Goal: Answer question/provide support: Answer question/provide support

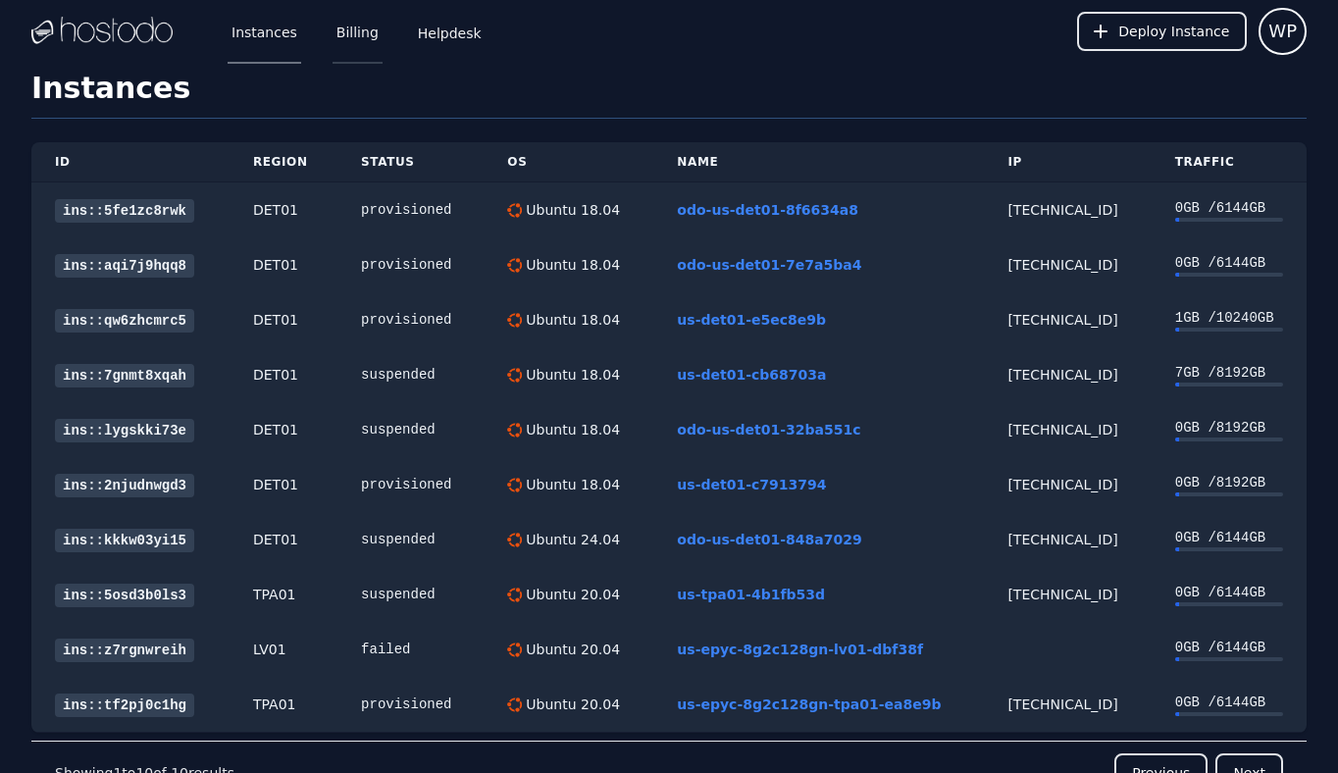
click at [340, 28] on link "Billing" at bounding box center [358, 31] width 50 height 65
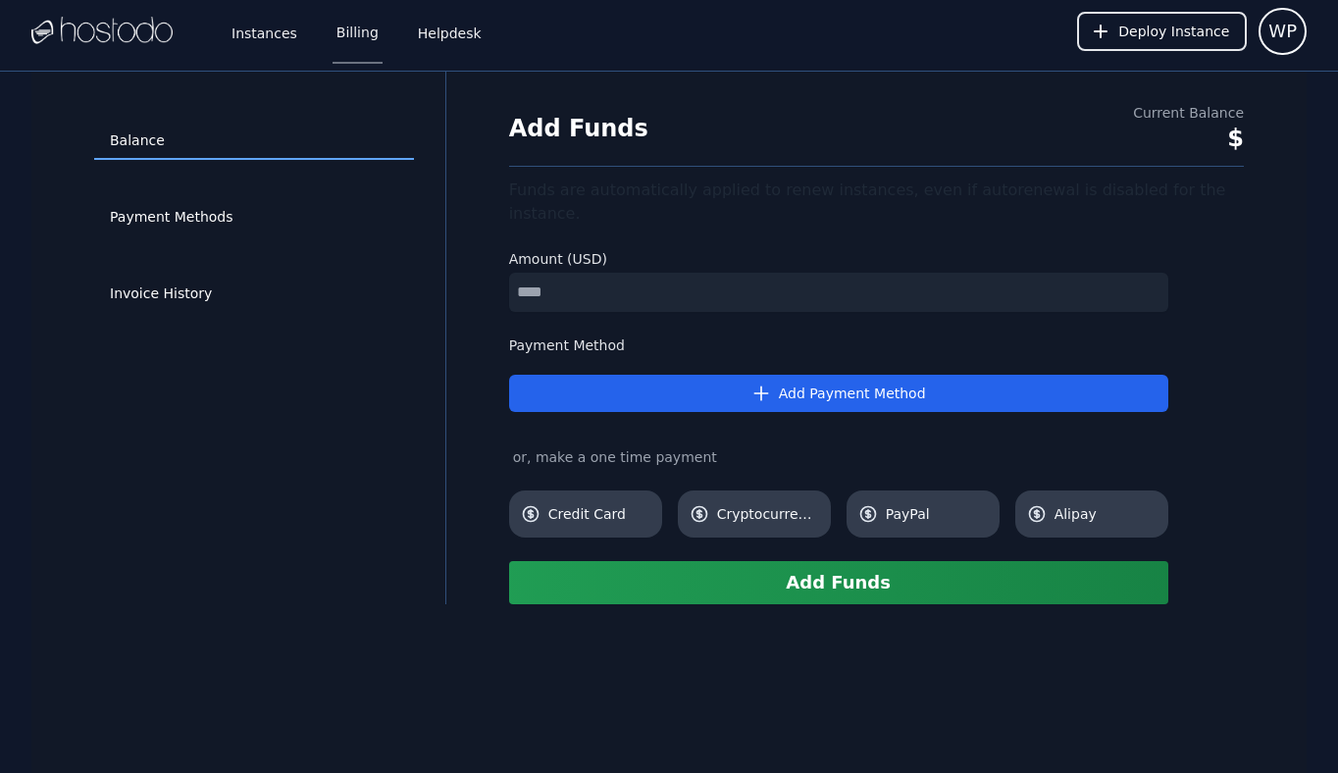
click at [195, 273] on div "Invoice History" at bounding box center [254, 294] width 320 height 77
click at [191, 287] on link "Invoice History" at bounding box center [254, 294] width 320 height 37
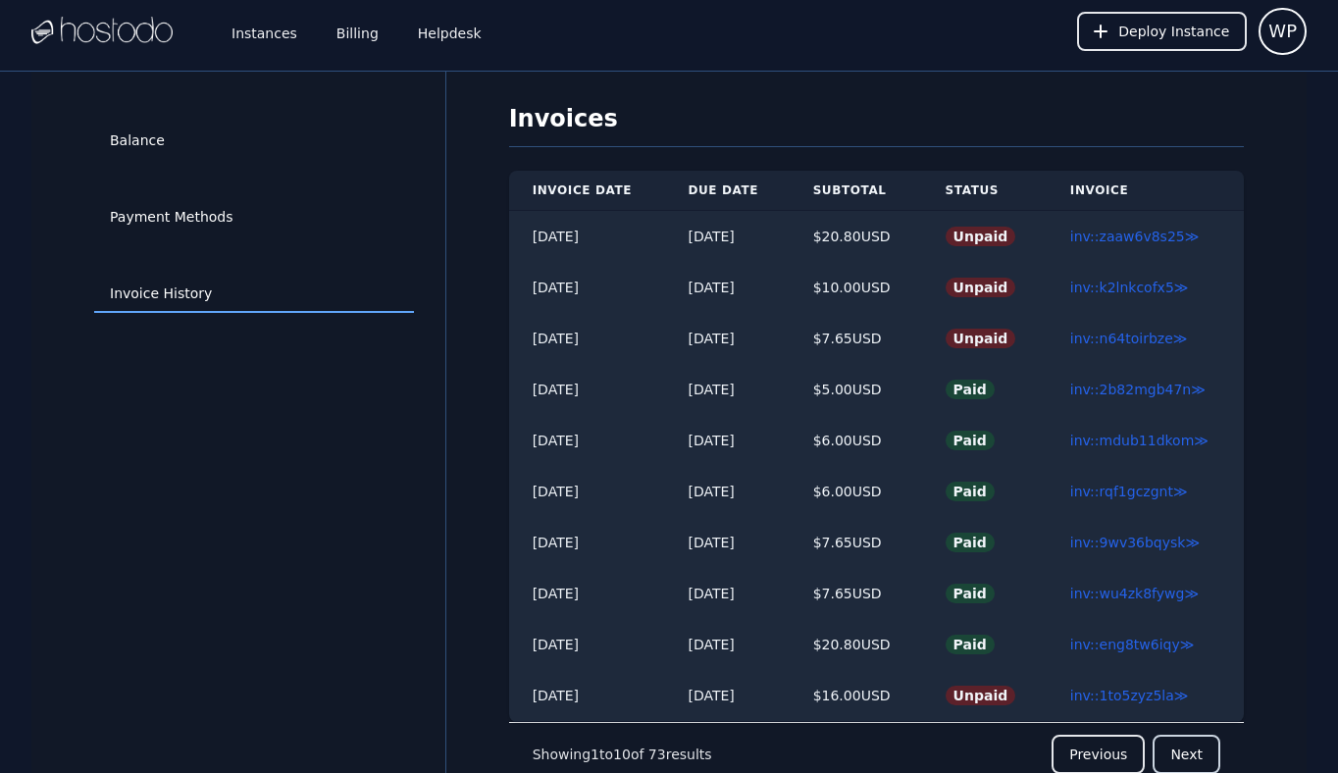
click at [1180, 760] on button "Next" at bounding box center [1187, 754] width 68 height 39
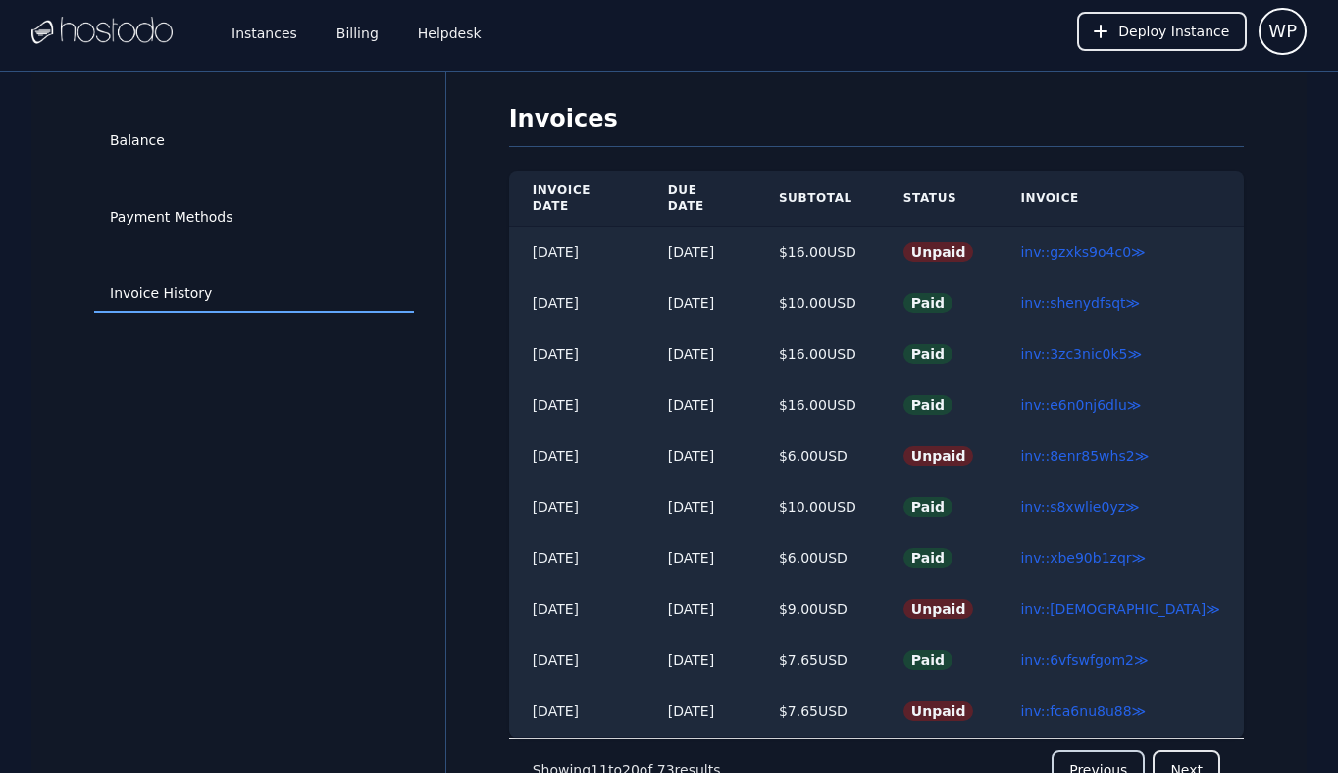
click at [1099, 753] on button "Previous" at bounding box center [1098, 770] width 93 height 39
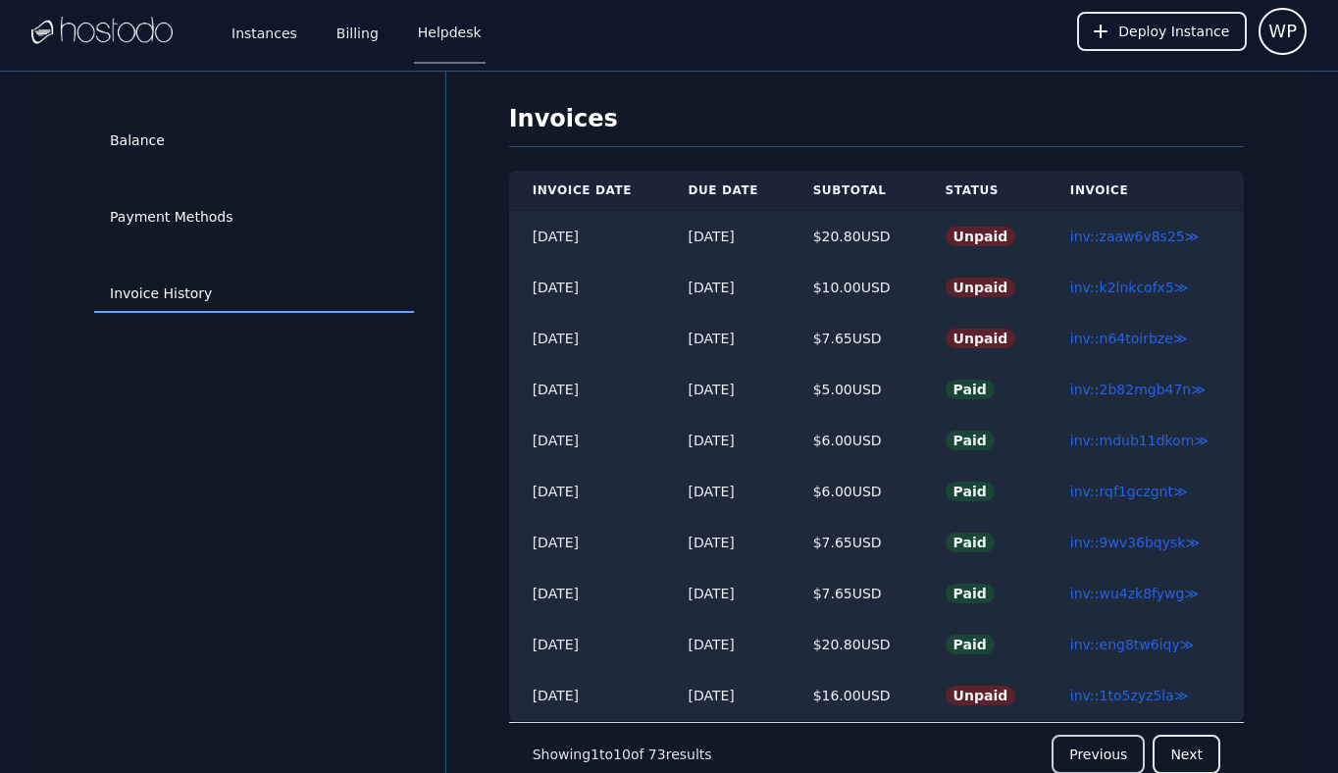
click at [437, 40] on link "Helpdesk" at bounding box center [450, 31] width 72 height 65
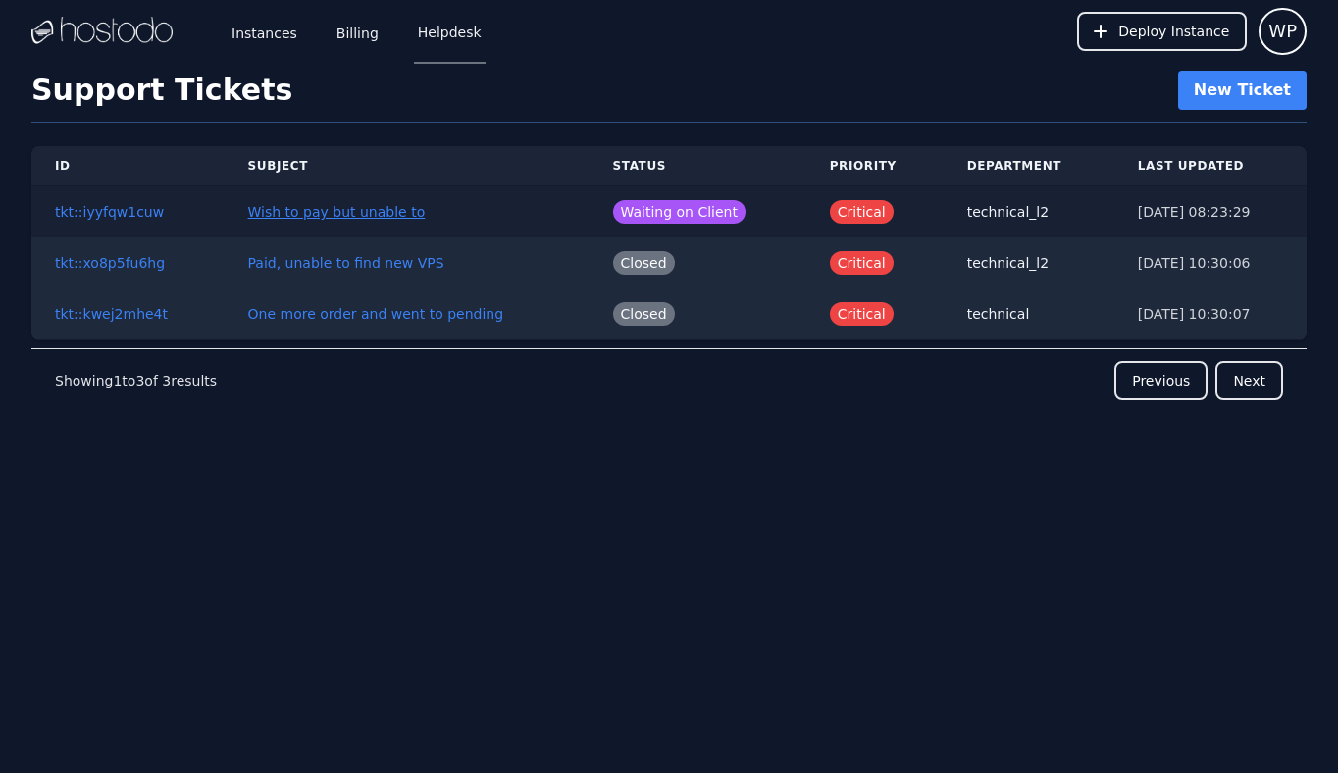
click at [332, 219] on link "Wish to pay but unable to" at bounding box center [337, 212] width 178 height 16
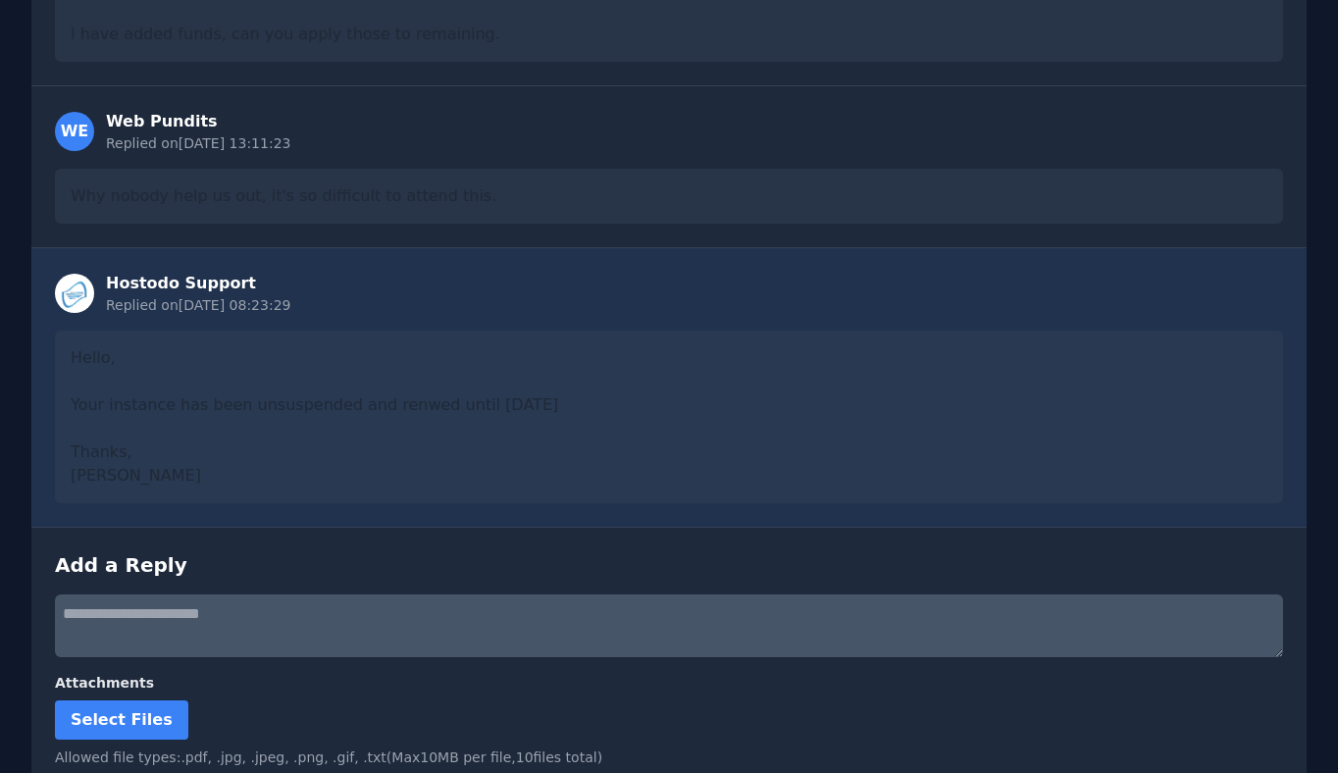
scroll to position [1154, 0]
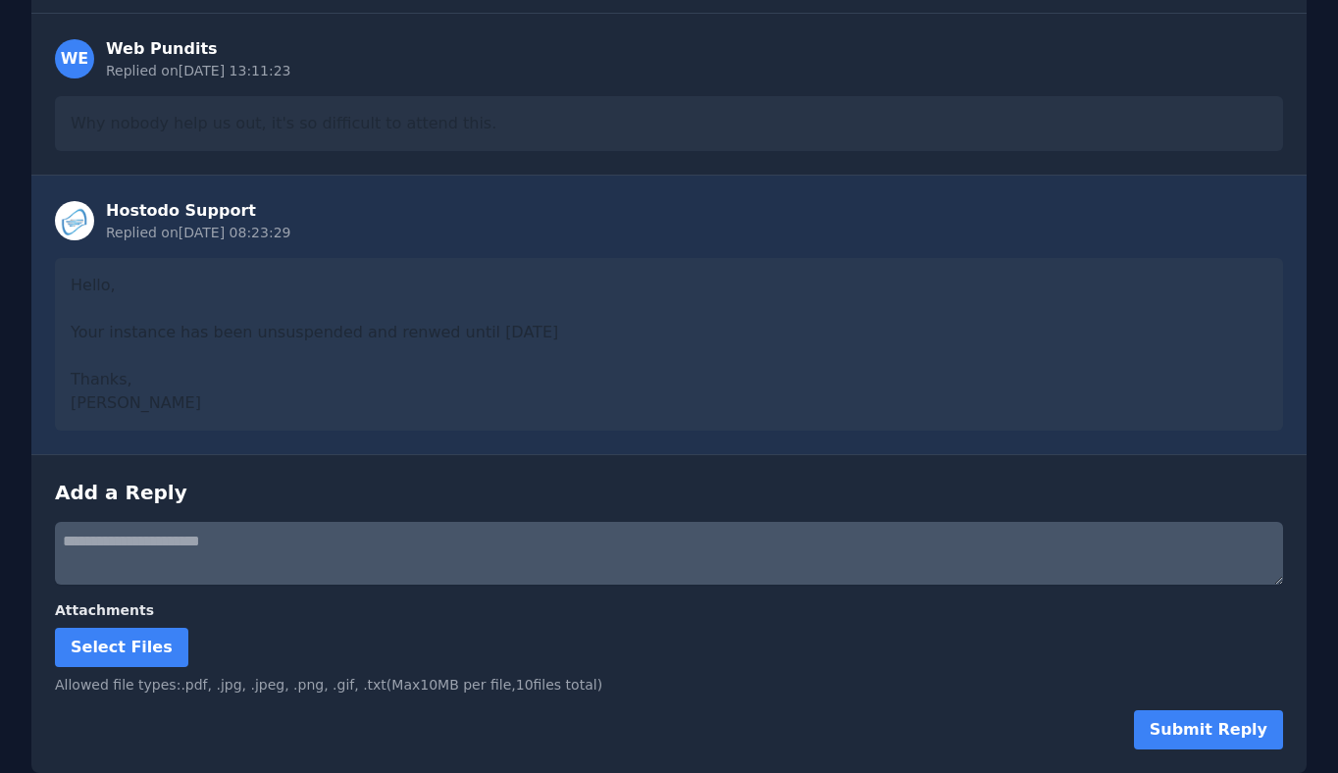
click at [260, 554] on textarea at bounding box center [669, 553] width 1229 height 63
type textarea "**********"
click at [1200, 736] on button "Submit Reply" at bounding box center [1208, 729] width 149 height 39
